Goal: Task Accomplishment & Management: Manage account settings

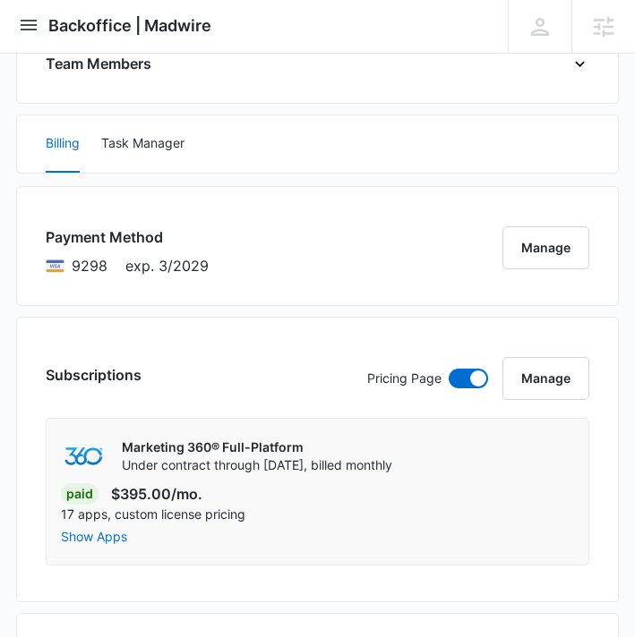
scroll to position [929, 0]
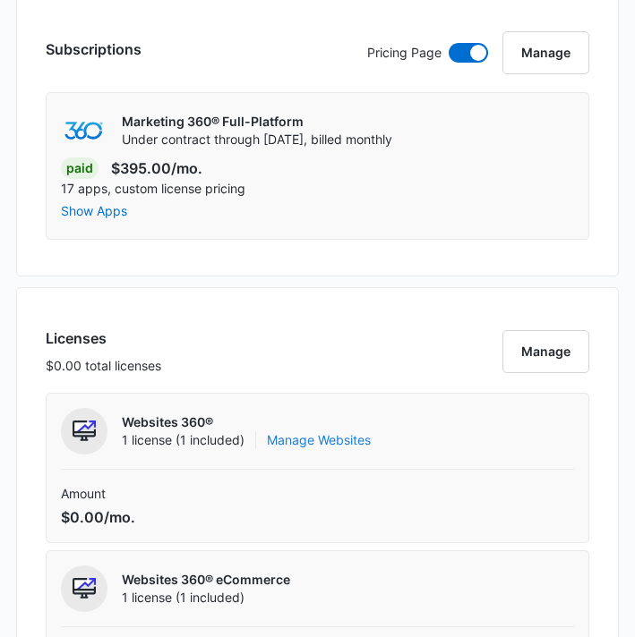
click at [343, 435] on link "Manage Websites" at bounding box center [319, 440] width 104 height 18
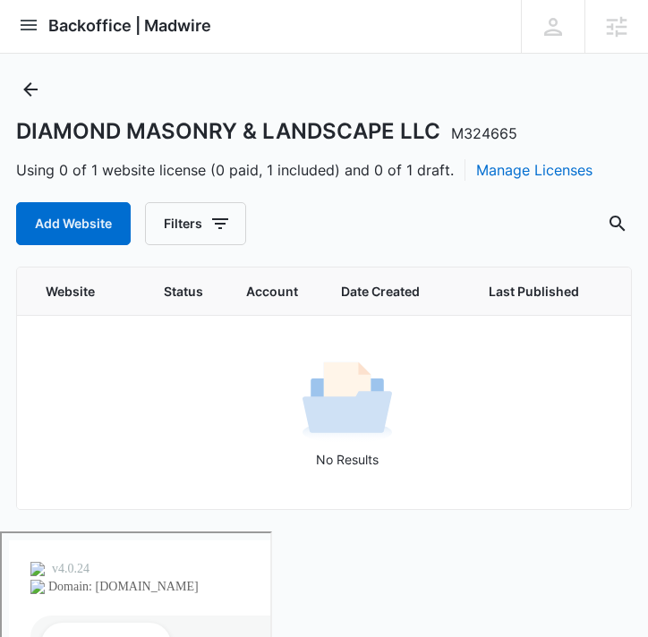
click at [100, 255] on div "DIAMOND MASONRY & LANDSCAPE LLC M324665 Using 0 of 1 website license (0 paid, 1…" at bounding box center [324, 303] width 616 height 456
click at [107, 236] on button "Add Website" at bounding box center [73, 223] width 115 height 43
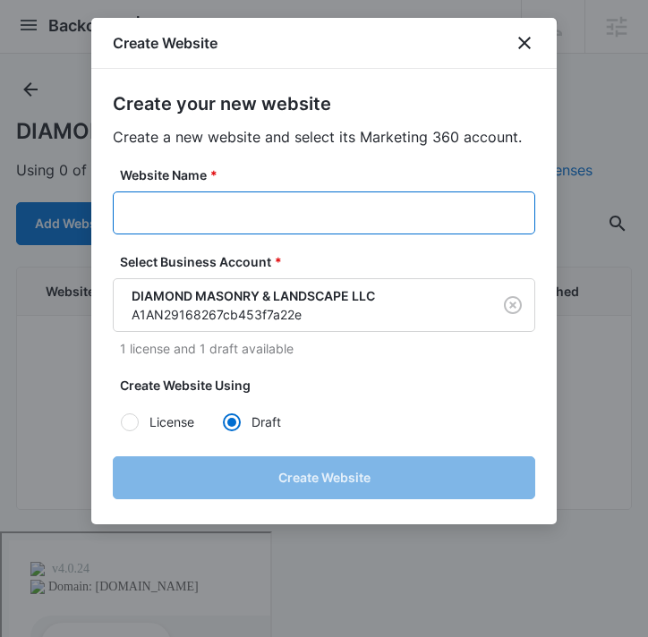
click at [320, 208] on input "Website Name *" at bounding box center [324, 213] width 422 height 43
paste input "DIAMOND MASONRY & LANDSCAPE LLC - M324665"
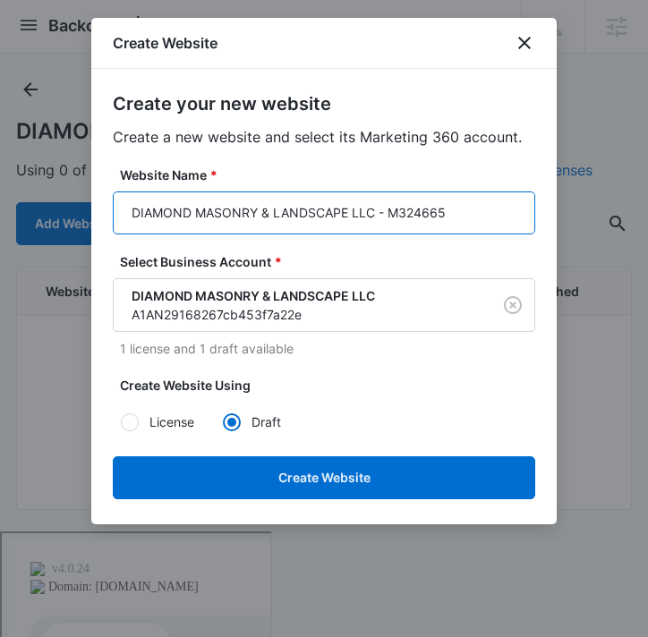
click at [396, 214] on input "DIAMOND MASONRY & LANDSCAPE LLC - M324665" at bounding box center [324, 213] width 422 height 43
drag, startPoint x: 379, startPoint y: 213, endPoint x: 477, endPoint y: 209, distance: 98.5
click at [477, 209] on input "DIAMOND MASONRY & LANDSCAPE LLC M324665" at bounding box center [324, 213] width 422 height 43
click at [124, 216] on input "DIAMOND MASONRY & LANDSCAPE LLC" at bounding box center [324, 213] width 422 height 43
paste input "M324665"
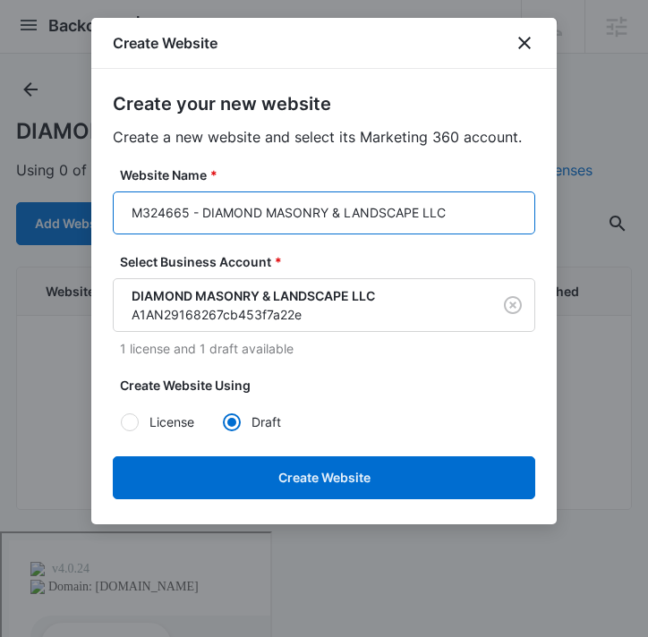
type input "M324665 - DIAMOND MASONRY & LANDSCAPE LLC"
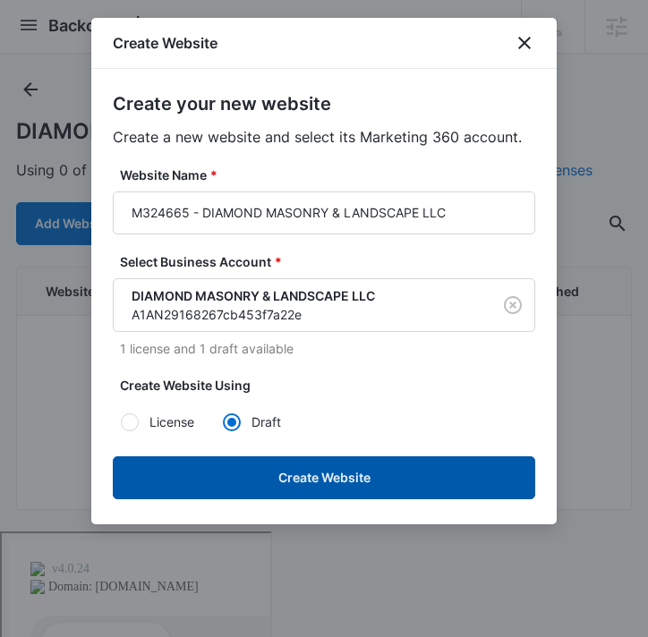
click at [263, 475] on button "Create Website" at bounding box center [324, 477] width 422 height 43
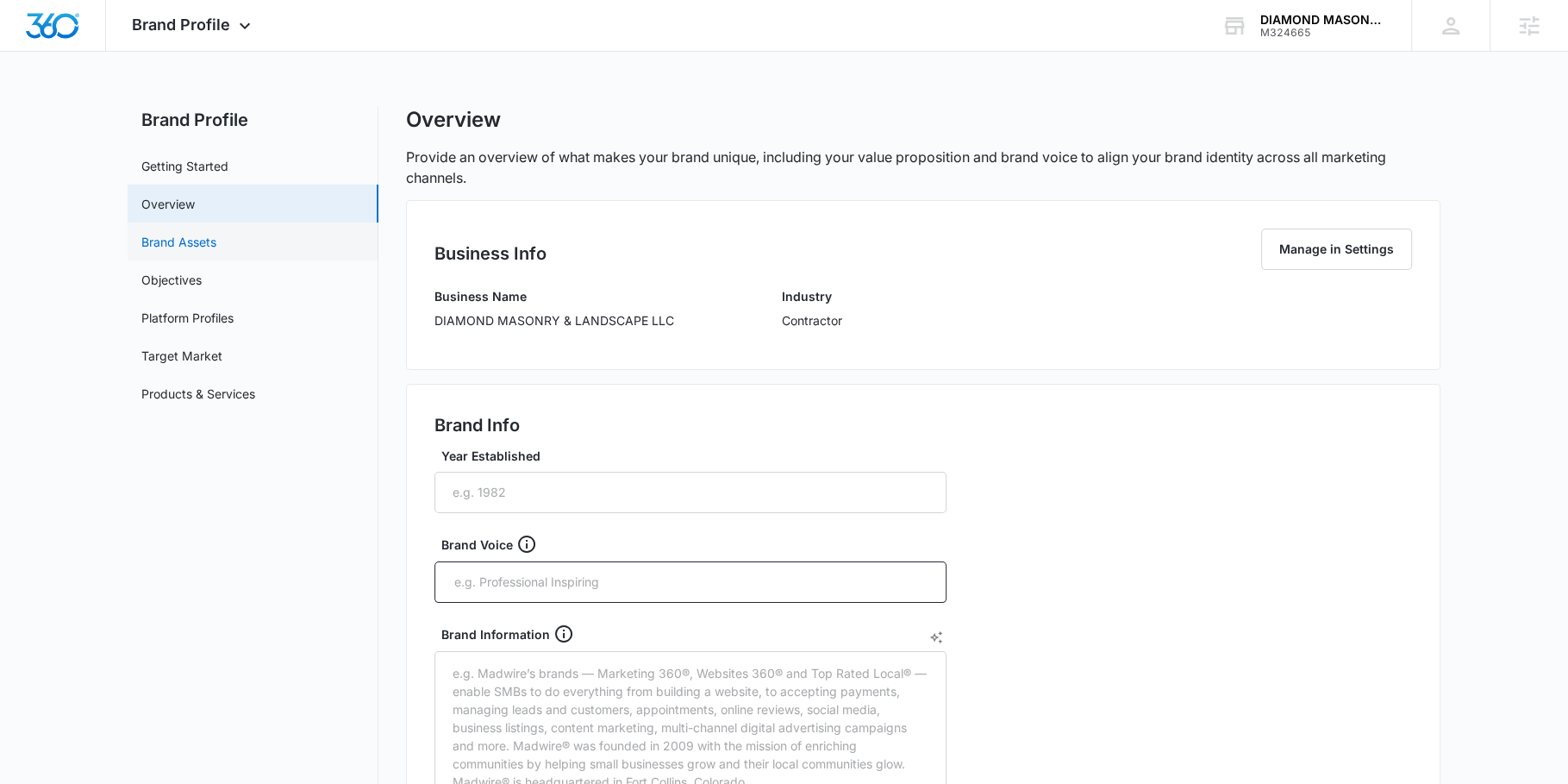
click at [217, 233] on link "Brand Assets" at bounding box center [179, 242] width 75 height 18
